Goal: Task Accomplishment & Management: Manage account settings

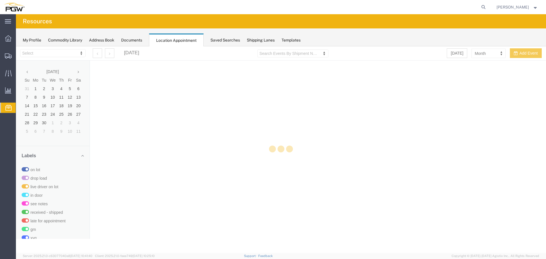
select select "28253"
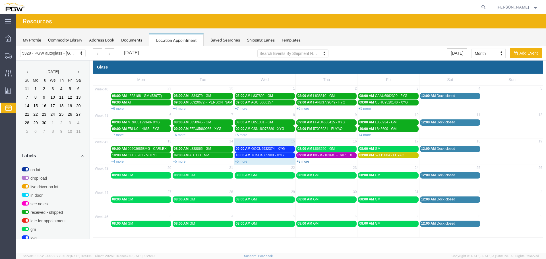
click at [301, 161] on link "+3 more" at bounding box center [303, 162] width 13 height 4
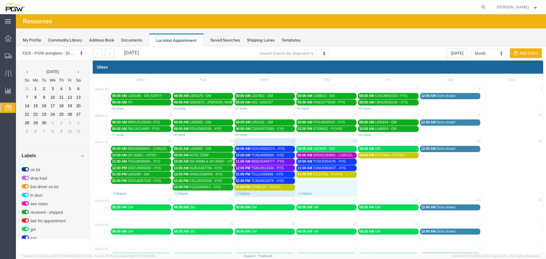
click at [325, 187] on td "03:00 PM 57115761 - FUYAO" at bounding box center [327, 180] width 62 height 19
select select "1"
select select
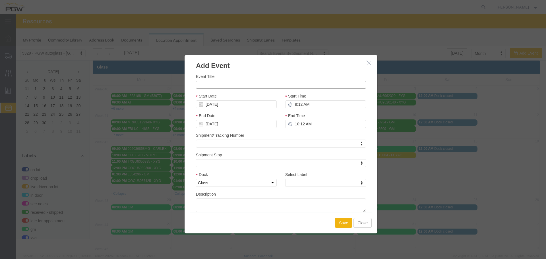
click at [238, 87] on input "Event Title" at bounding box center [281, 85] width 170 height 8
paste input "OOCU8558005"
type input "OOCU8558005 - XYG"
click at [293, 105] on input "9:12 AM" at bounding box center [325, 104] width 81 height 8
type input "12:12 AM"
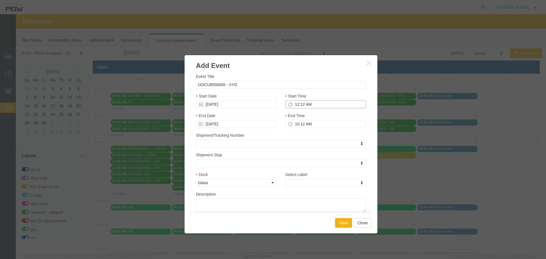
type input "1:12 AM"
type input "12:00 AM"
type input "1:00 AM"
type input "12:00 PM"
type input "1:00 PM"
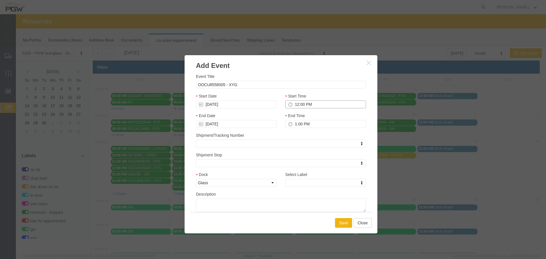
type input "12:00 PM"
click at [300, 189] on div "Select Label Select Label Select Label on lot drop load live driver on lot in d…" at bounding box center [325, 181] width 89 height 20
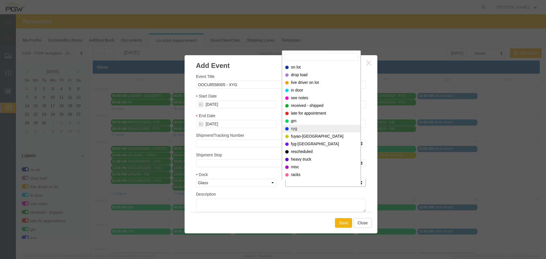
select select "12920"
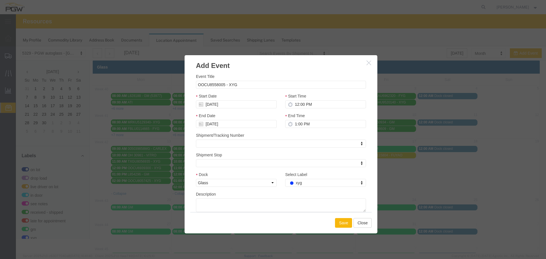
click at [336, 221] on button "Save" at bounding box center [343, 223] width 17 height 10
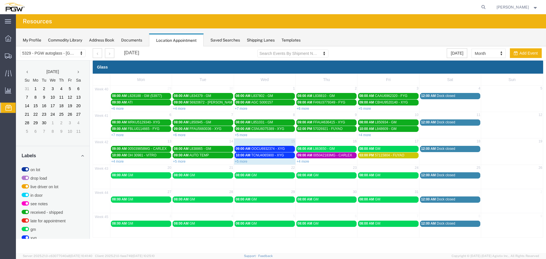
click at [143, 175] on div "08:00 AM GM" at bounding box center [141, 175] width 58 height 4
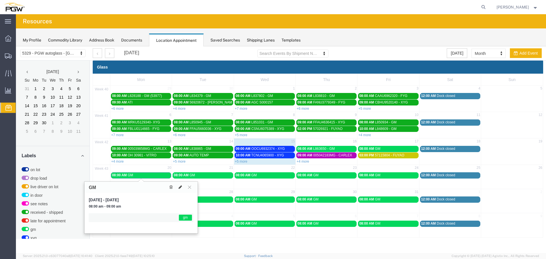
click at [179, 187] on icon at bounding box center [180, 187] width 3 height 4
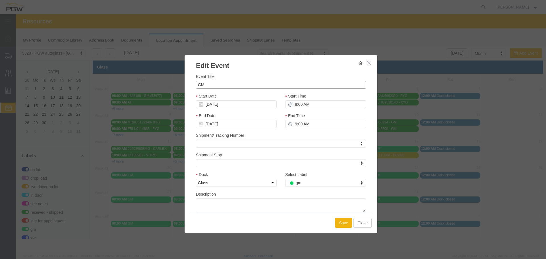
click at [197, 85] on input "GM" at bounding box center [281, 85] width 170 height 8
paste input "L867223"
type input "L867223 - GM"
click at [338, 224] on button "Save" at bounding box center [343, 223] width 17 height 10
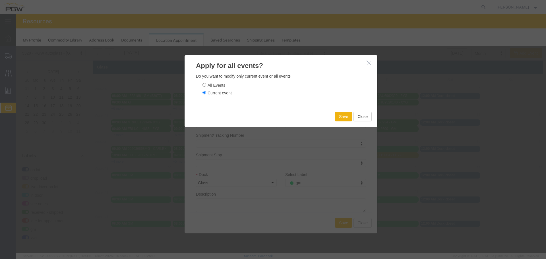
click at [340, 123] on div "Save Close" at bounding box center [280, 116] width 181 height 21
click at [340, 120] on button "Save" at bounding box center [343, 117] width 17 height 10
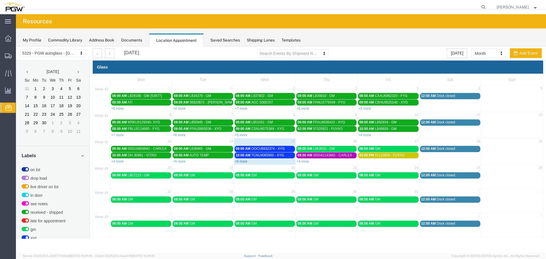
click at [241, 163] on link "+5 more" at bounding box center [241, 162] width 13 height 4
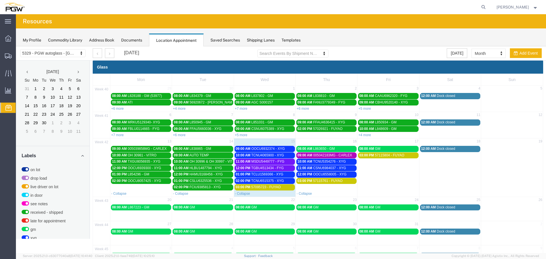
click at [336, 191] on div "- Collapse" at bounding box center [326, 194] width 61 height 6
select select "1"
select select
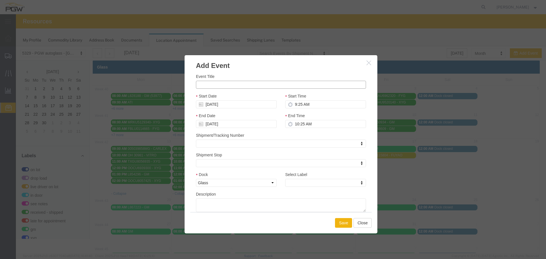
click at [257, 86] on input "Event Title" at bounding box center [281, 85] width 170 height 8
type input "c"
type input "CTS - 2400138 - GM"
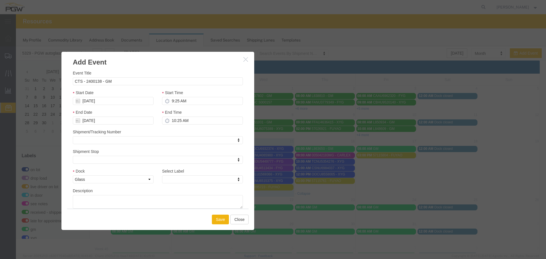
drag, startPoint x: 286, startPoint y: 63, endPoint x: 160, endPoint y: 60, distance: 126.0
click at [160, 60] on h3 "Add Event" at bounding box center [157, 59] width 193 height 15
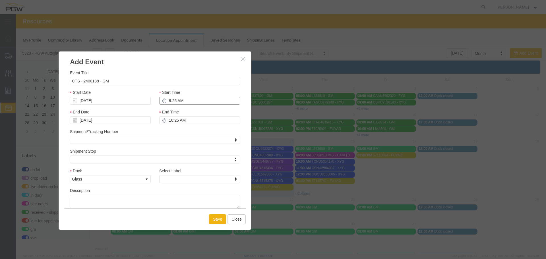
click at [167, 102] on input "9:25 AM" at bounding box center [199, 101] width 81 height 8
type input "1:25 AM"
type input "2:25 AM"
type input "1:00 AM"
type input "2:00 AM"
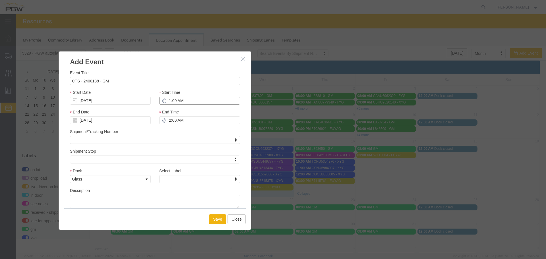
type input "1:00 PM"
type input "2:00 PM"
type input "1:00 PM"
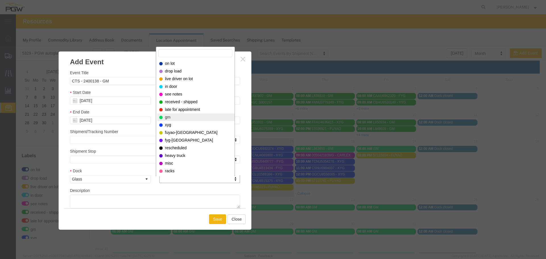
select select "340"
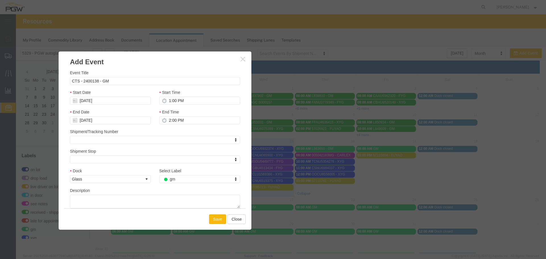
click at [214, 222] on button "Save" at bounding box center [217, 219] width 17 height 10
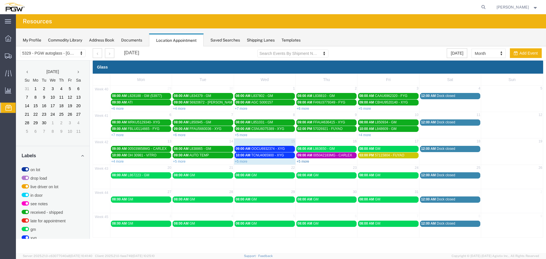
click at [307, 162] on link "+5 more" at bounding box center [303, 162] width 13 height 4
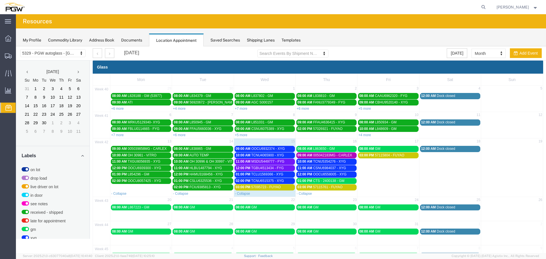
click at [321, 180] on span "CTS - 2400138 - GM" at bounding box center [328, 181] width 31 height 4
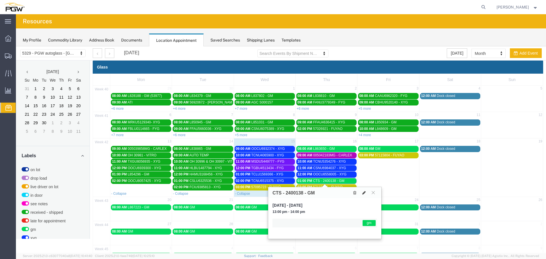
click at [365, 194] on icon at bounding box center [363, 193] width 3 height 4
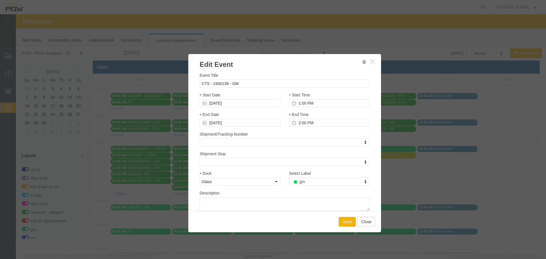
drag, startPoint x: 151, startPoint y: 61, endPoint x: 281, endPoint y: 63, distance: 129.7
click at [281, 63] on h3 "Edit Event" at bounding box center [284, 61] width 193 height 15
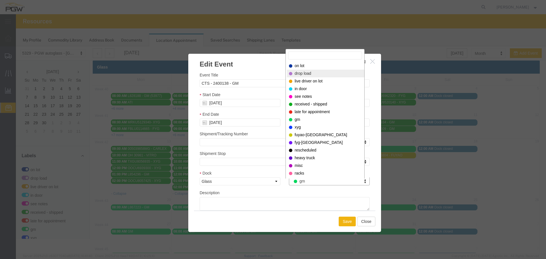
select select "300"
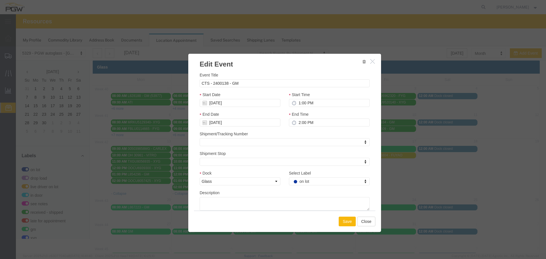
click at [339, 221] on button "Save" at bounding box center [347, 222] width 17 height 10
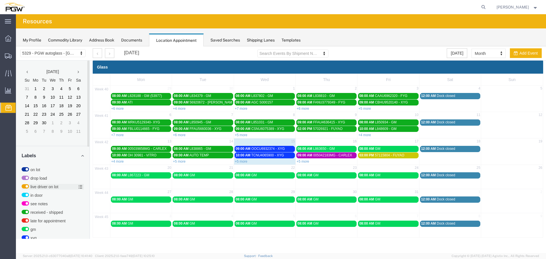
scroll to position [144, 0]
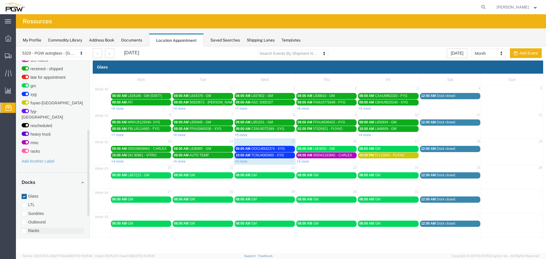
click at [33, 228] on label "Racks" at bounding box center [53, 231] width 62 height 6
click at [16, 46] on input "Racks" at bounding box center [16, 46] width 0 height 0
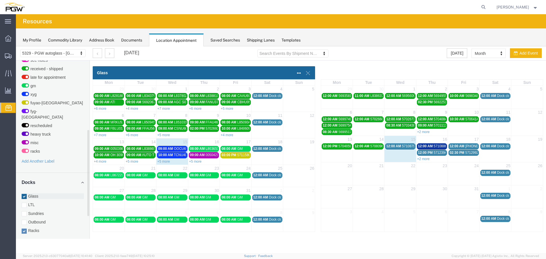
click at [40, 193] on label "Glass" at bounding box center [53, 196] width 62 height 6
click at [16, 46] on input "Glass" at bounding box center [16, 46] width 0 height 0
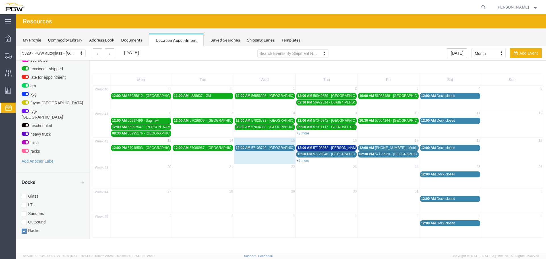
click at [274, 150] on div "12:00 AM 57108792 - [GEOGRAPHIC_DATA] / [GEOGRAPHIC_DATA]" at bounding box center [265, 148] width 58 height 4
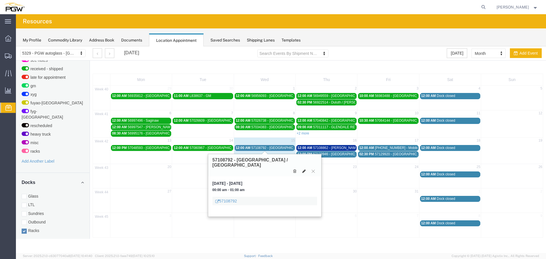
click at [307, 168] on button at bounding box center [304, 171] width 8 height 6
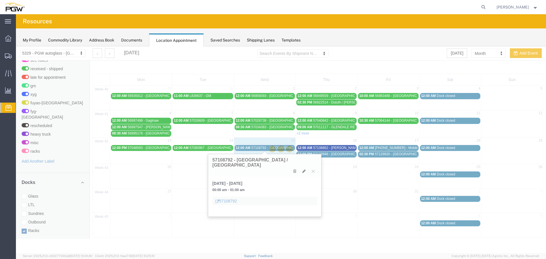
select select "3"
select select
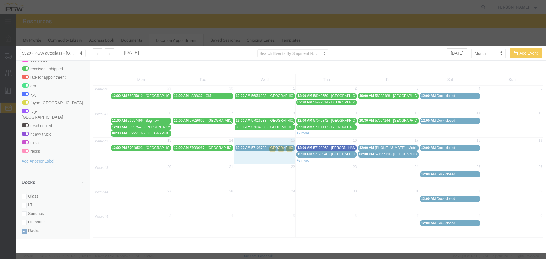
select select
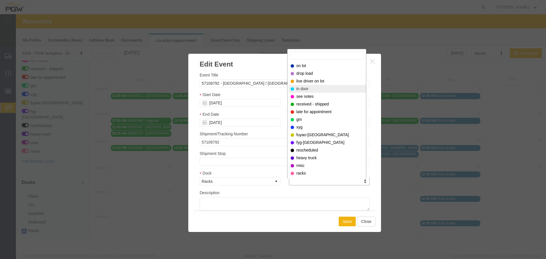
select select "220"
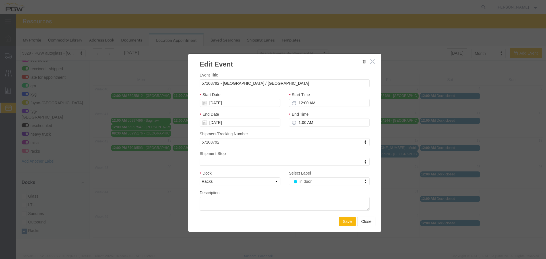
click at [344, 218] on button "Save" at bounding box center [347, 222] width 17 height 10
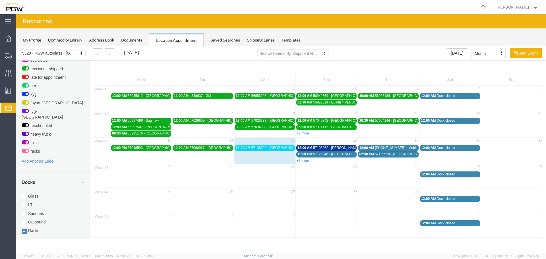
click at [304, 161] on link "+2 more" at bounding box center [303, 161] width 13 height 4
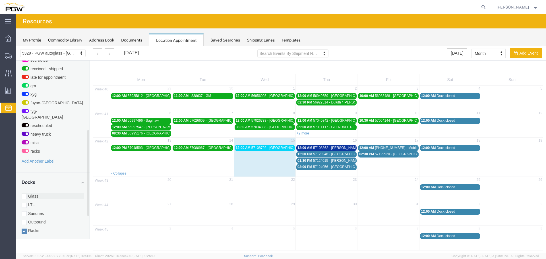
click at [34, 193] on label "Glass" at bounding box center [53, 196] width 62 height 6
click at [16, 46] on input "Glass" at bounding box center [16, 46] width 0 height 0
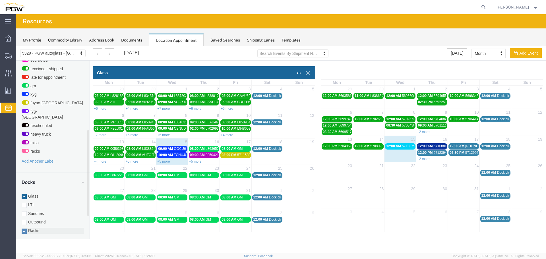
click at [36, 228] on label "Racks" at bounding box center [53, 231] width 62 height 6
click at [16, 46] on input "Racks" at bounding box center [16, 46] width 0 height 0
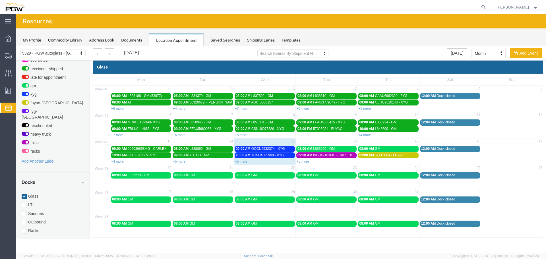
click at [244, 156] on span "10:00 AM" at bounding box center [243, 155] width 15 height 4
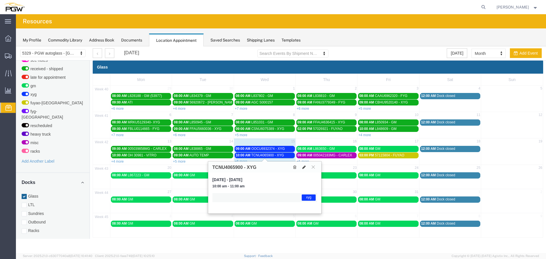
click at [302, 167] on icon at bounding box center [303, 167] width 3 height 4
select select "1"
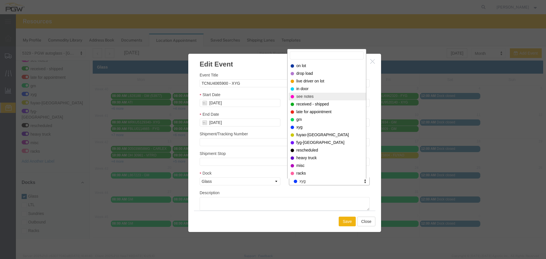
select select "220"
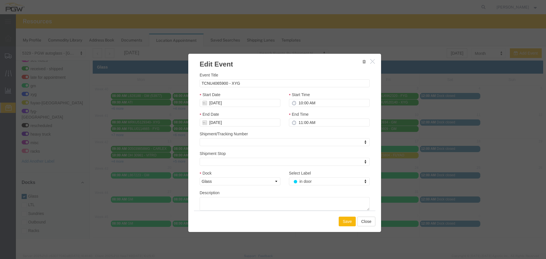
click at [344, 224] on button "Save" at bounding box center [347, 222] width 17 height 10
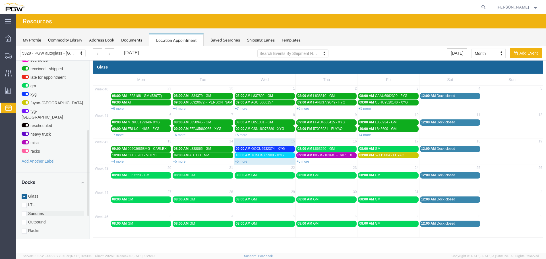
click at [34, 211] on label "Sundries" at bounding box center [53, 214] width 62 height 6
click at [16, 46] on input "Sundries" at bounding box center [16, 46] width 0 height 0
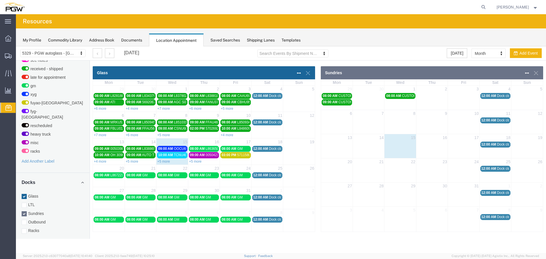
click at [433, 146] on td at bounding box center [432, 144] width 32 height 7
select select "4"
select select
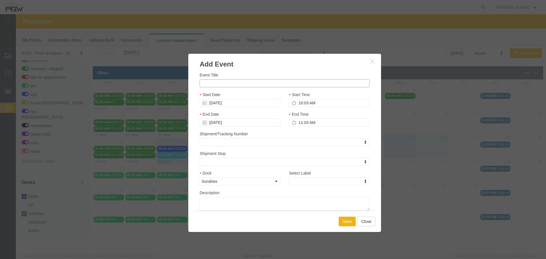
click at [309, 84] on input "Event Title" at bounding box center [285, 83] width 170 height 8
type input "DUPONT"
click at [299, 101] on input "10:03 AM" at bounding box center [329, 103] width 81 height 8
type input "8:03 AM"
type input "9:03 AM"
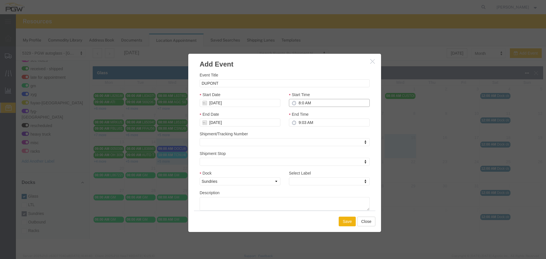
type input "8:00 AM"
type input "9:00 AM"
type input "8:00 AM"
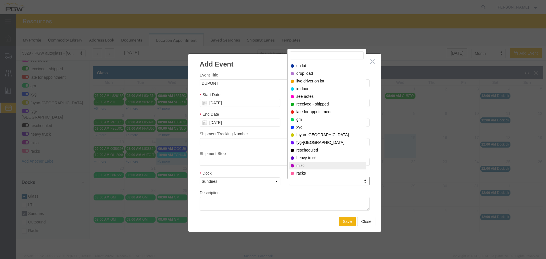
select select "12922"
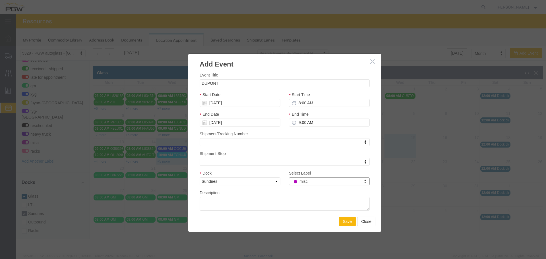
click at [344, 220] on button "Save" at bounding box center [347, 222] width 17 height 10
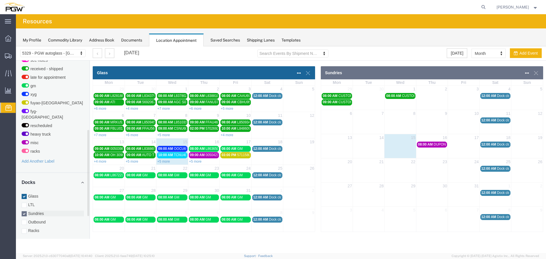
click at [43, 211] on label "Sundries" at bounding box center [53, 214] width 62 height 6
click at [16, 46] on input "Sundries" at bounding box center [16, 46] width 0 height 0
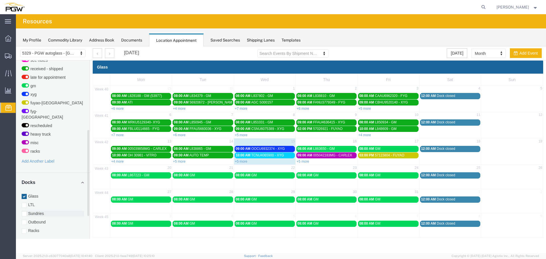
click at [32, 211] on label "Sundries" at bounding box center [53, 214] width 62 height 6
click at [16, 46] on input "Sundries" at bounding box center [16, 46] width 0 height 0
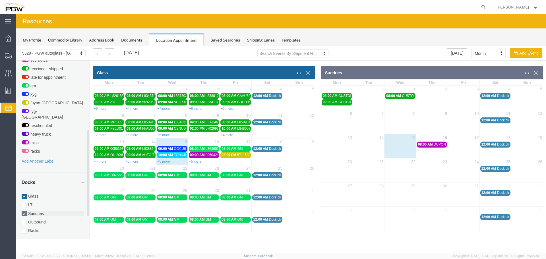
click at [32, 211] on label "Sundries" at bounding box center [53, 214] width 62 height 6
click at [16, 46] on input "Sundries" at bounding box center [16, 46] width 0 height 0
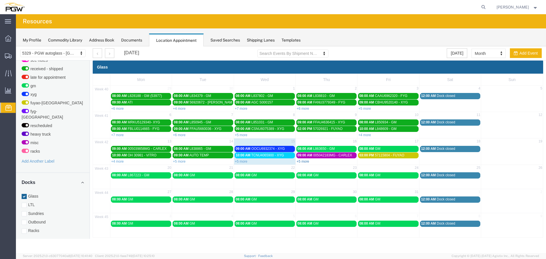
click at [301, 162] on link "+5 more" at bounding box center [303, 162] width 13 height 4
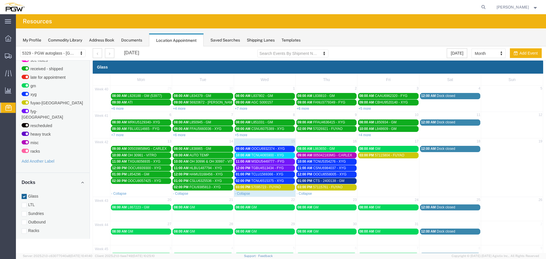
click at [274, 148] on span "OOCU6932374 - XYG" at bounding box center [268, 149] width 34 height 4
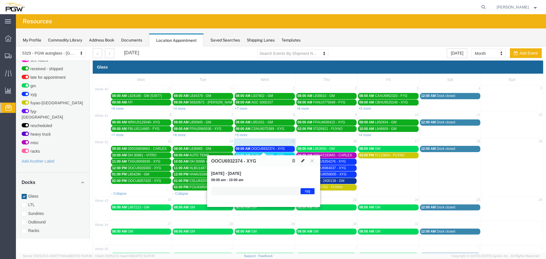
click at [303, 162] on icon at bounding box center [302, 161] width 3 height 4
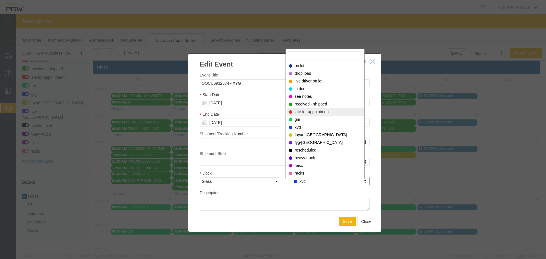
select select "260"
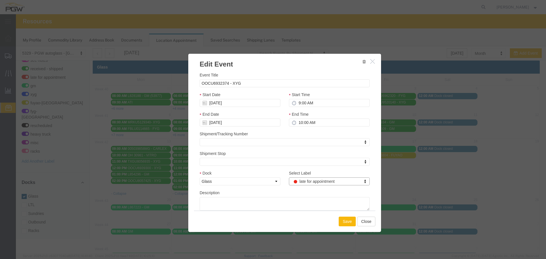
click at [344, 219] on button "Save" at bounding box center [347, 222] width 17 height 10
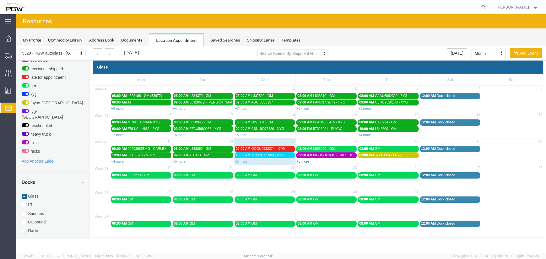
click at [300, 162] on link "+5 more" at bounding box center [303, 162] width 13 height 4
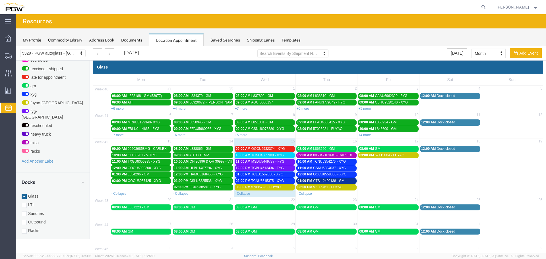
click at [278, 187] on span "57095723 - FUYAO" at bounding box center [266, 187] width 30 height 4
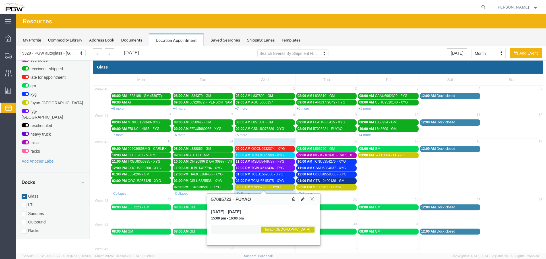
click at [302, 200] on icon at bounding box center [302, 199] width 3 height 4
select select "1"
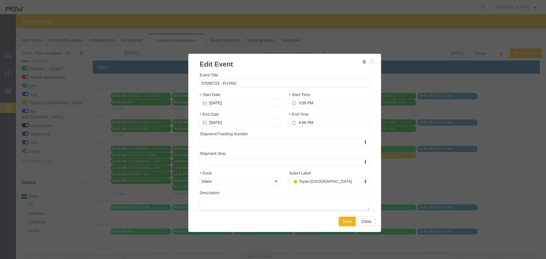
click at [311, 188] on div "Select Label fuyao-[GEOGRAPHIC_DATA] Select Label Select Label on lot drop load…" at bounding box center [329, 180] width 89 height 20
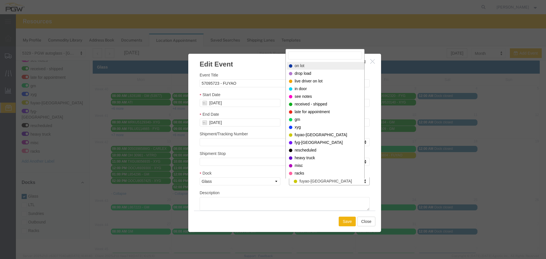
select select "300"
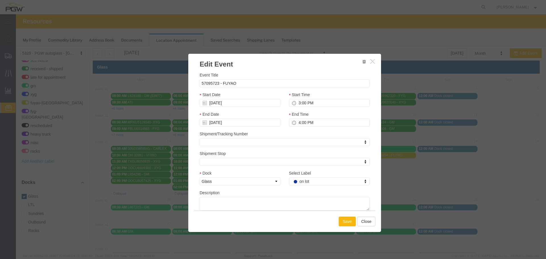
click at [345, 220] on button "Save" at bounding box center [347, 222] width 17 height 10
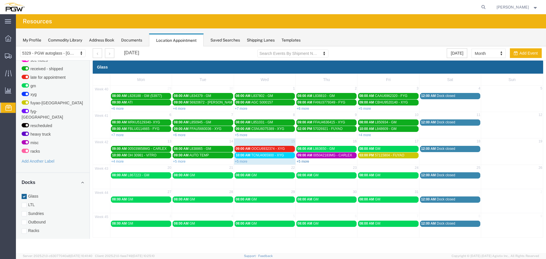
click at [304, 161] on link "+5 more" at bounding box center [303, 162] width 13 height 4
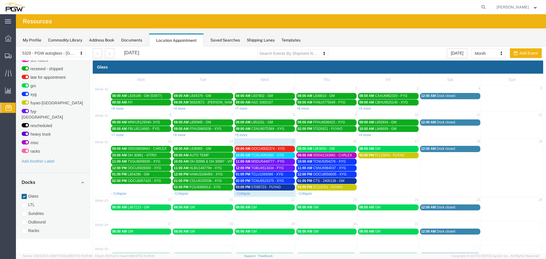
click at [280, 162] on span "MSDU5449777 - FYG" at bounding box center [267, 162] width 33 height 4
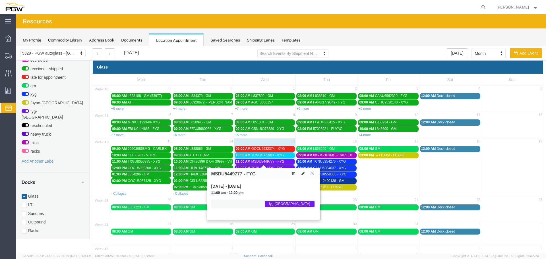
click at [299, 174] on button at bounding box center [303, 174] width 8 height 6
select select "1"
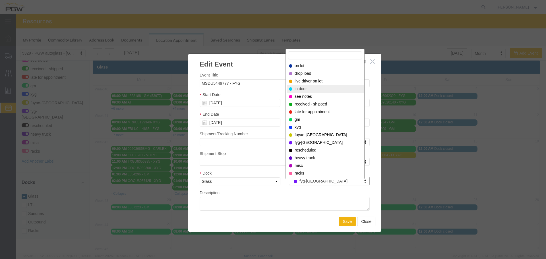
select select "220"
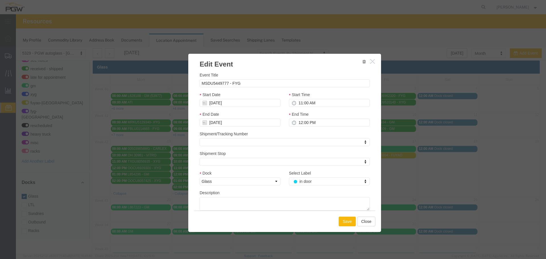
click at [348, 226] on button "Save" at bounding box center [347, 222] width 17 height 10
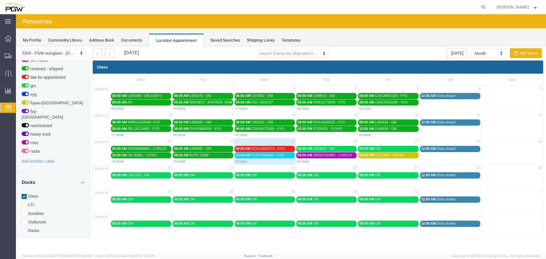
click at [247, 148] on span "09:00 AM" at bounding box center [243, 149] width 15 height 4
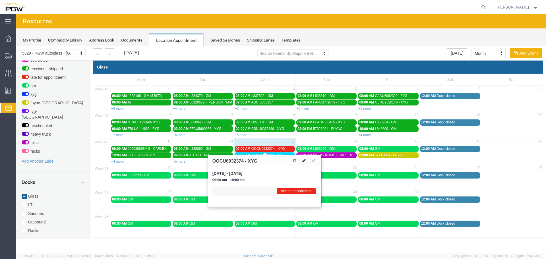
click at [302, 161] on icon at bounding box center [303, 161] width 3 height 4
select select "1"
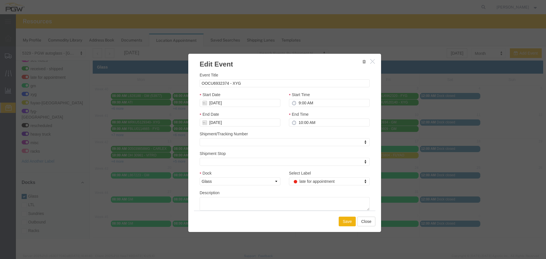
click at [305, 186] on div "Select Label late for appointment Select Label Select Label on lot drop load li…" at bounding box center [329, 180] width 89 height 20
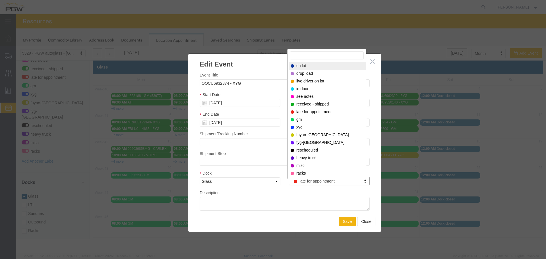
select select "300"
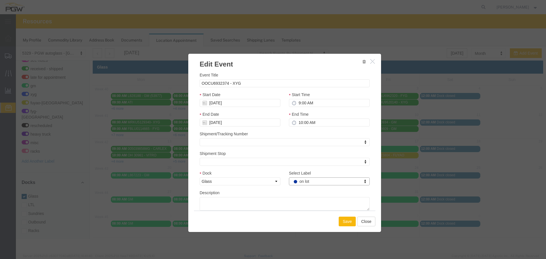
click at [341, 220] on button "Save" at bounding box center [347, 222] width 17 height 10
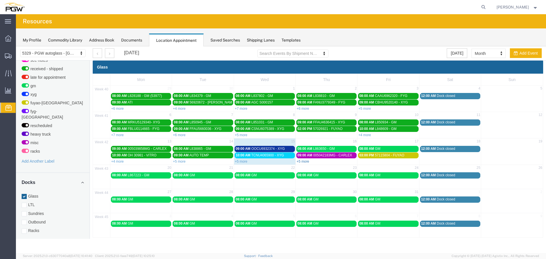
click at [301, 162] on link "+5 more" at bounding box center [303, 162] width 13 height 4
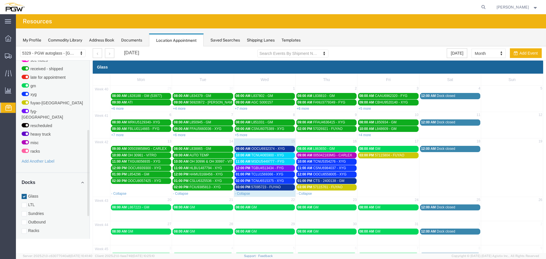
click at [248, 150] on span "09:00 AM" at bounding box center [243, 149] width 15 height 4
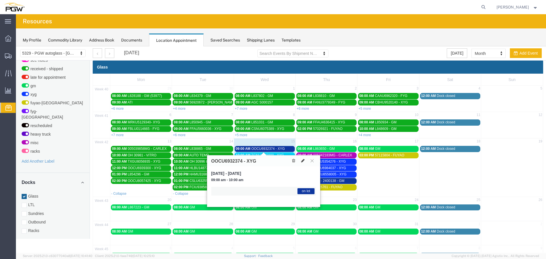
click at [303, 161] on icon at bounding box center [302, 161] width 3 height 4
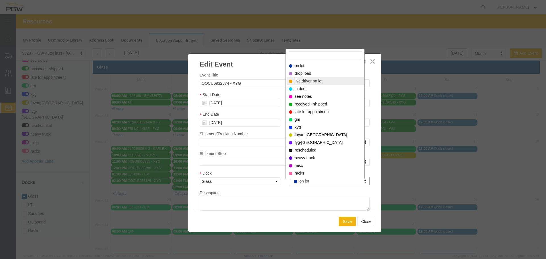
select select "521"
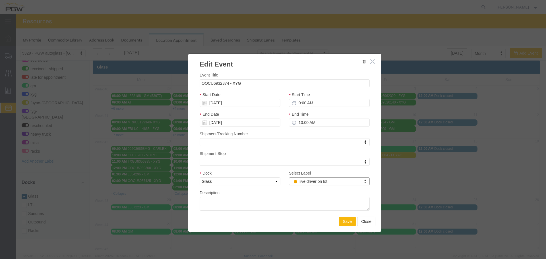
click at [344, 221] on button "Save" at bounding box center [347, 222] width 17 height 10
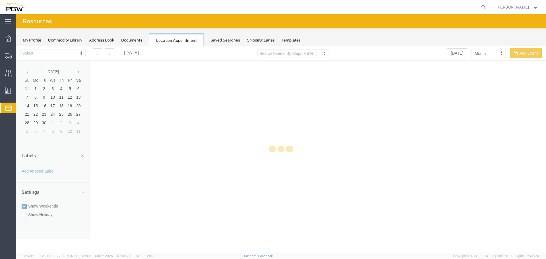
select select "28253"
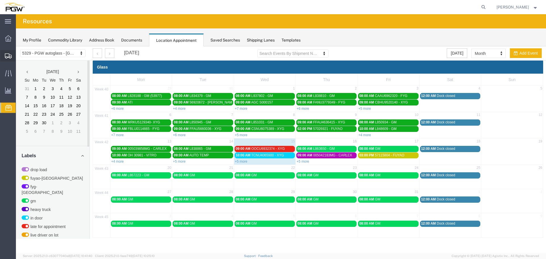
click at [9, 54] on icon at bounding box center [8, 55] width 7 height 5
